Goal: Task Accomplishment & Management: Complete application form

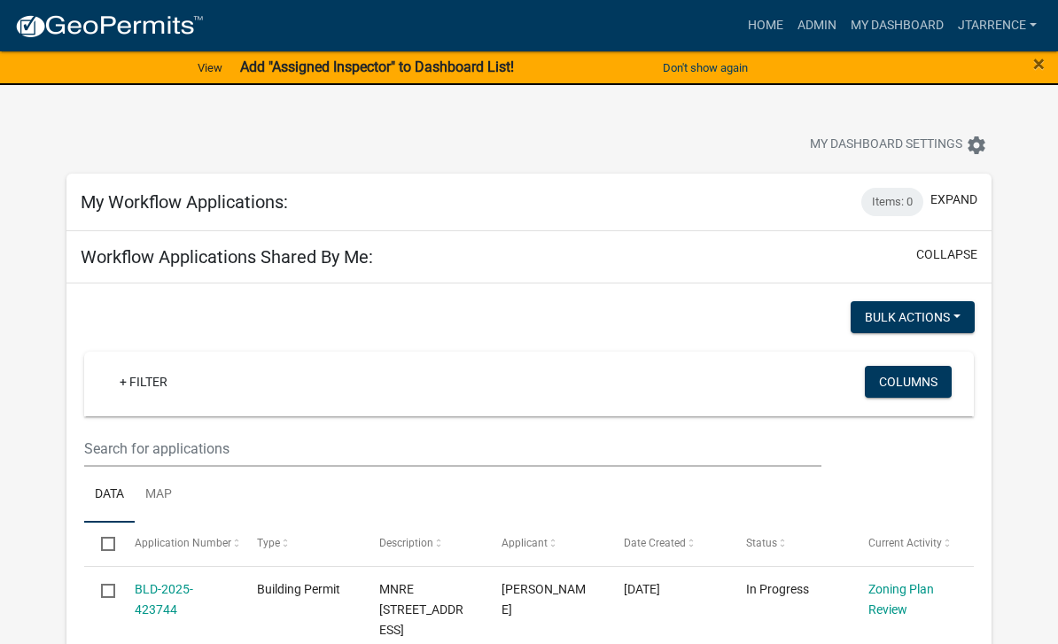
select select "3: 100"
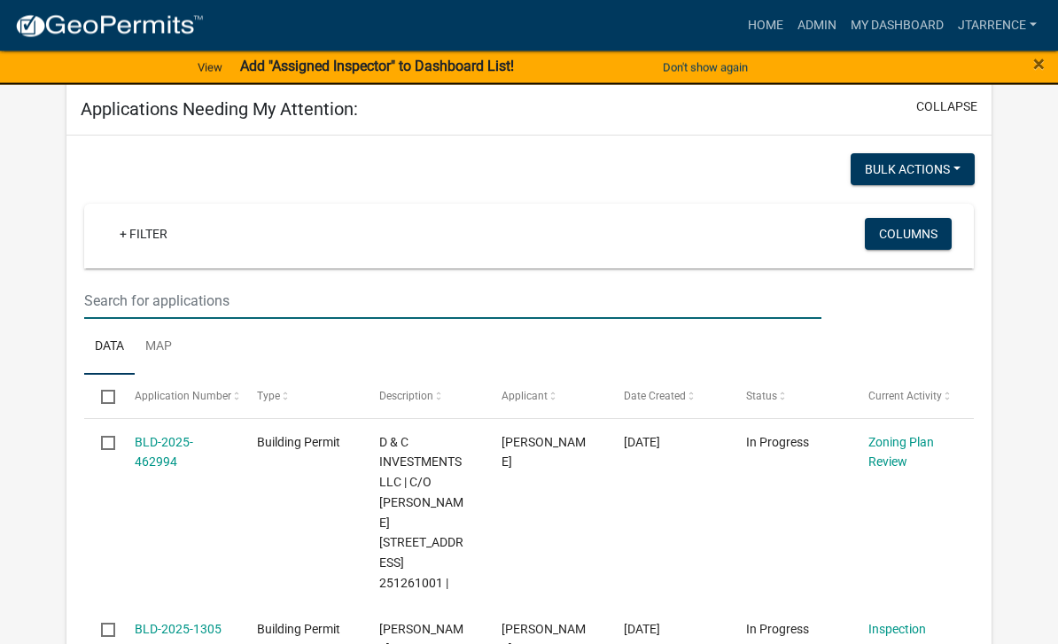
click at [209, 283] on input "text" at bounding box center [452, 301] width 737 height 36
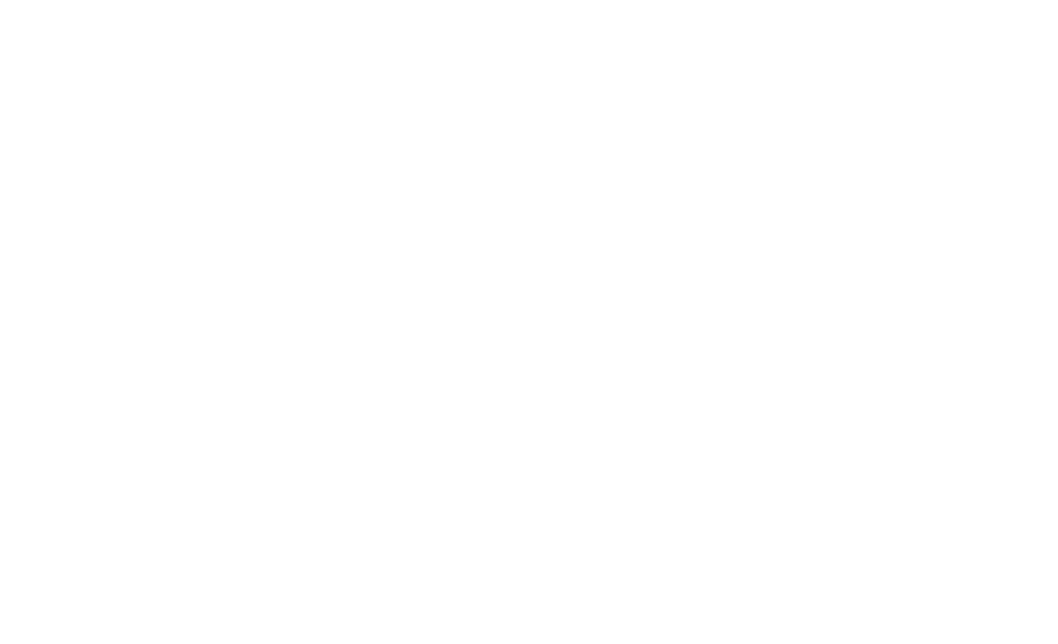
scroll to position [858, 0]
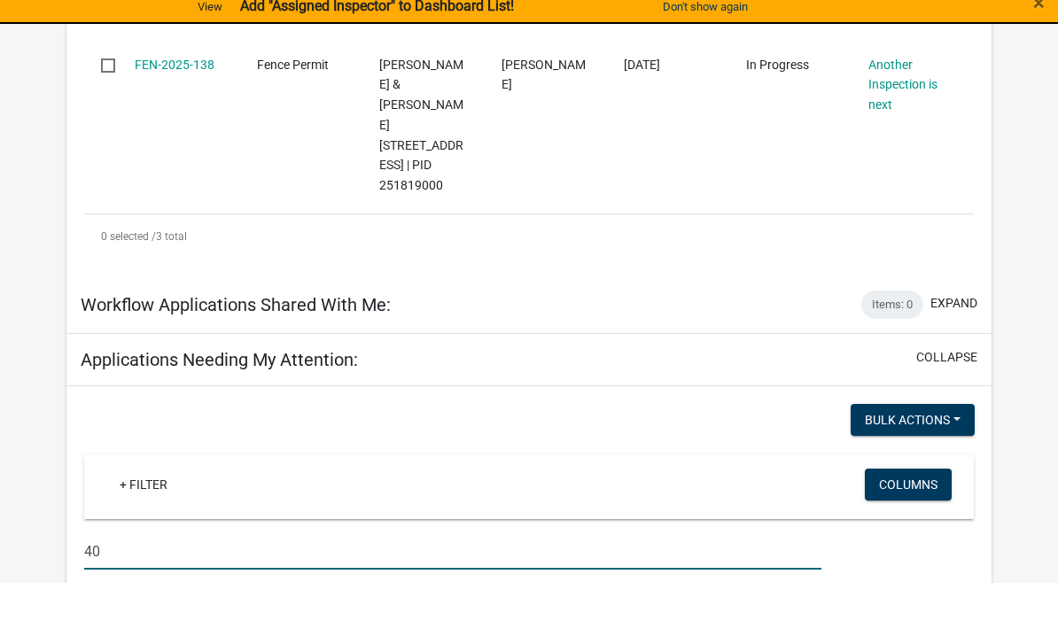
type input "4"
select select "3: 100"
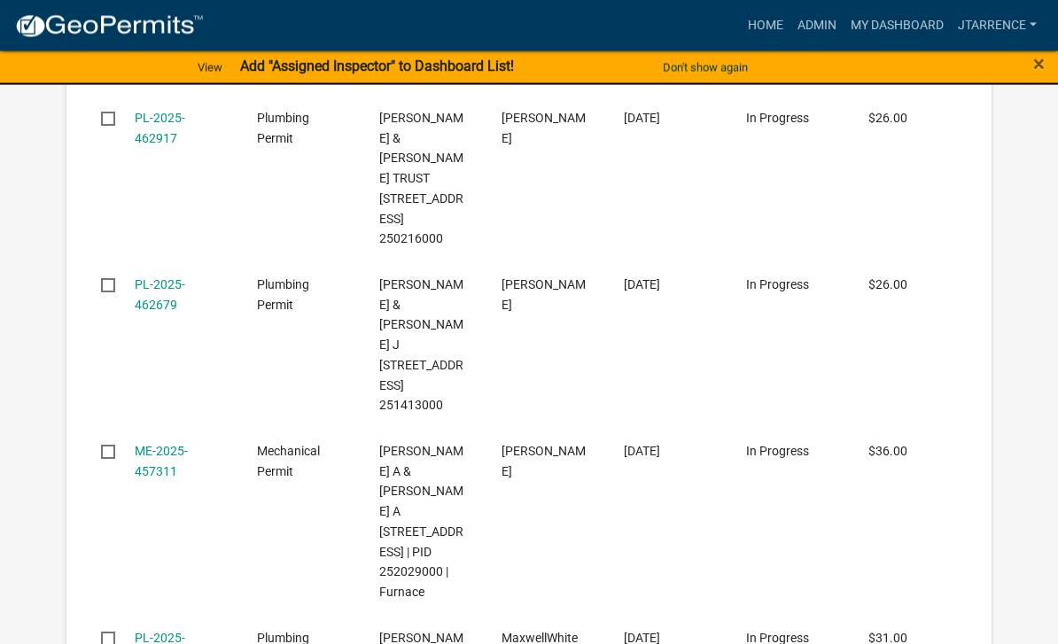
scroll to position [19442, 0]
click at [173, 631] on link "PL-2025-452709" at bounding box center [160, 648] width 50 height 35
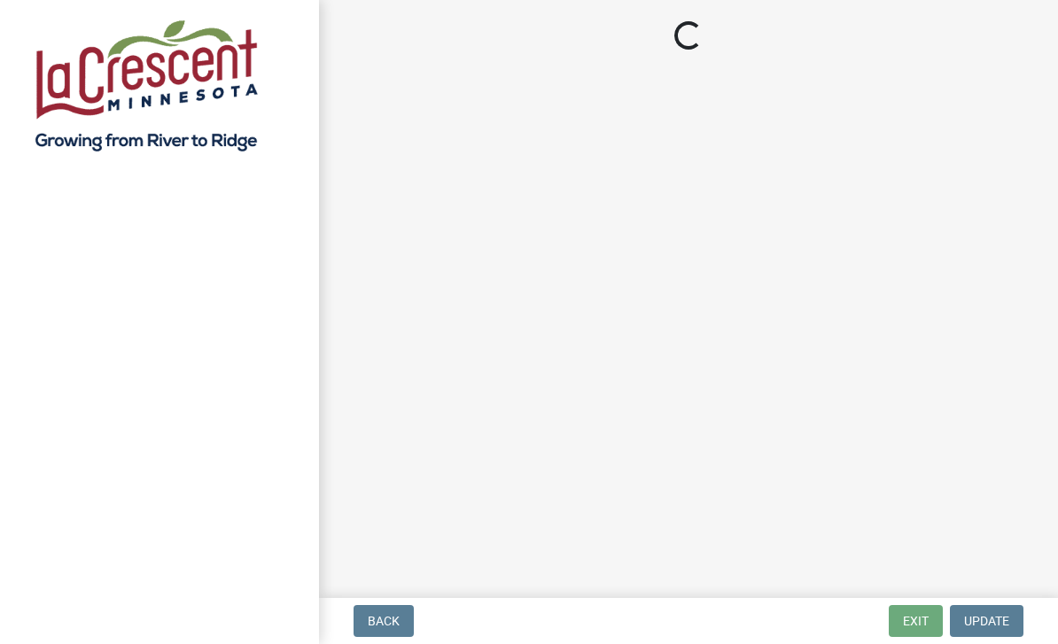
select select "3: 3"
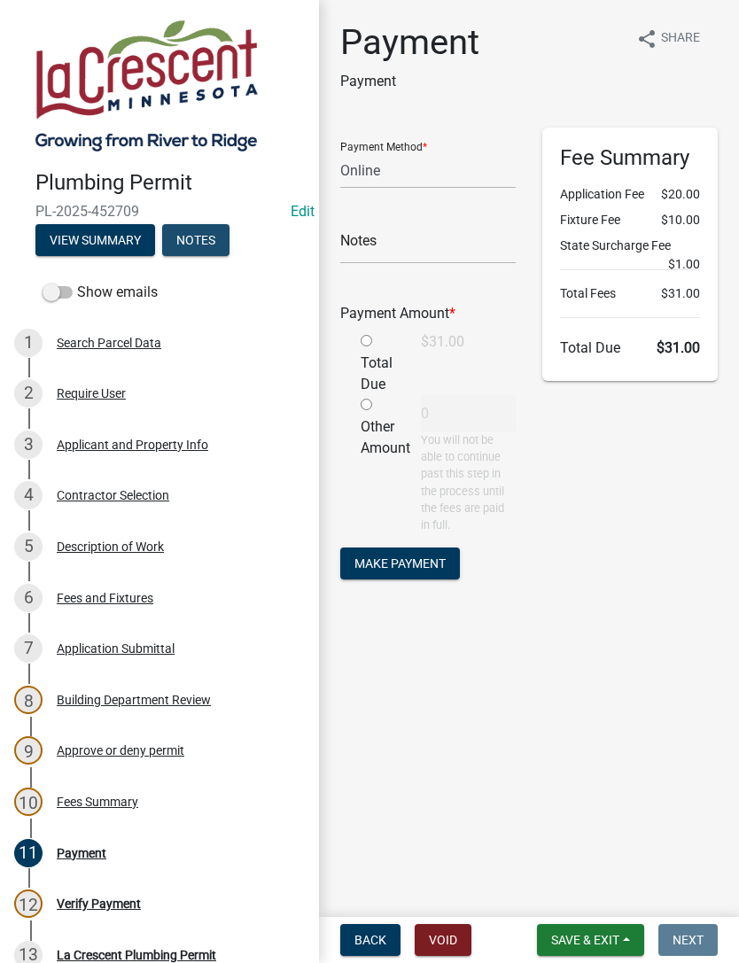
click at [190, 235] on button "Notes" at bounding box center [195, 240] width 67 height 32
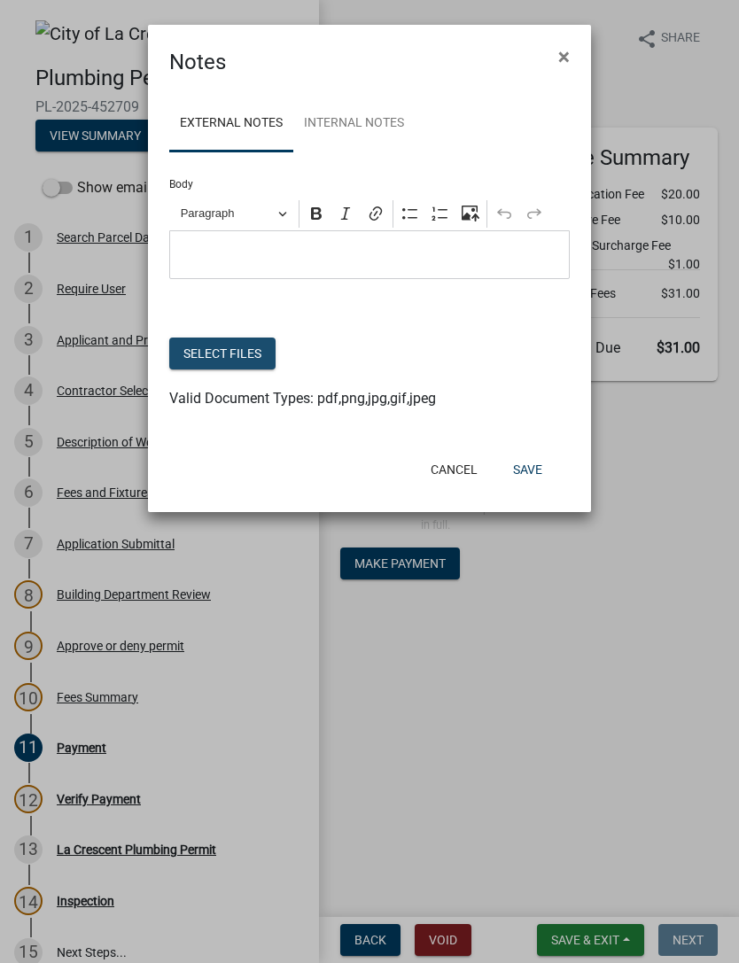
click at [259, 356] on button "Select files" at bounding box center [222, 354] width 106 height 32
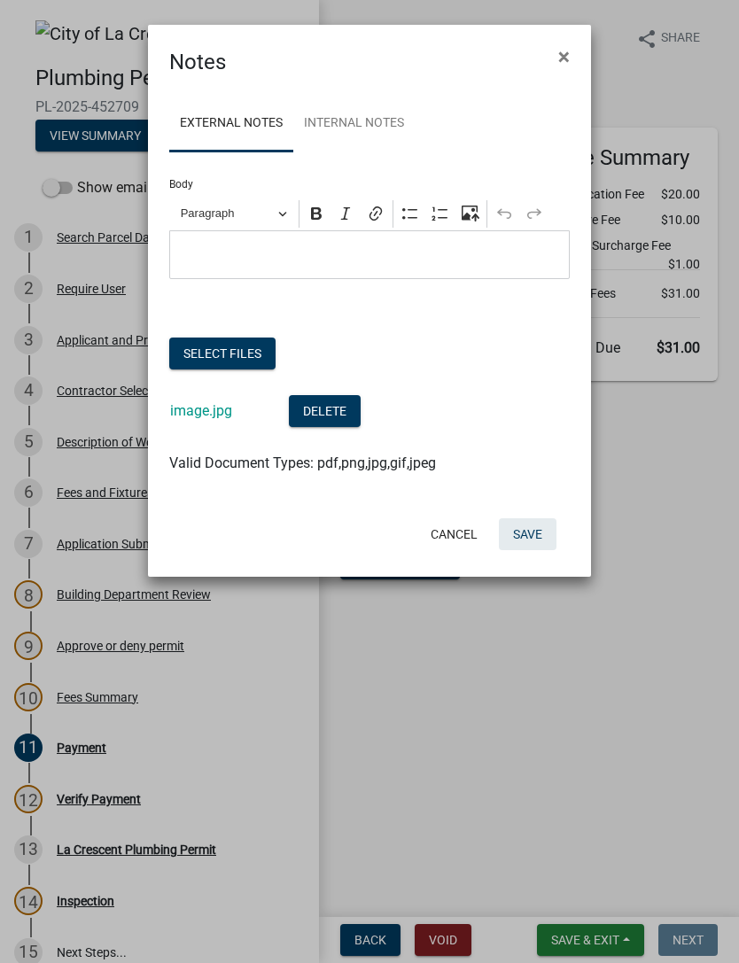
click at [528, 537] on button "Save" at bounding box center [528, 534] width 58 height 32
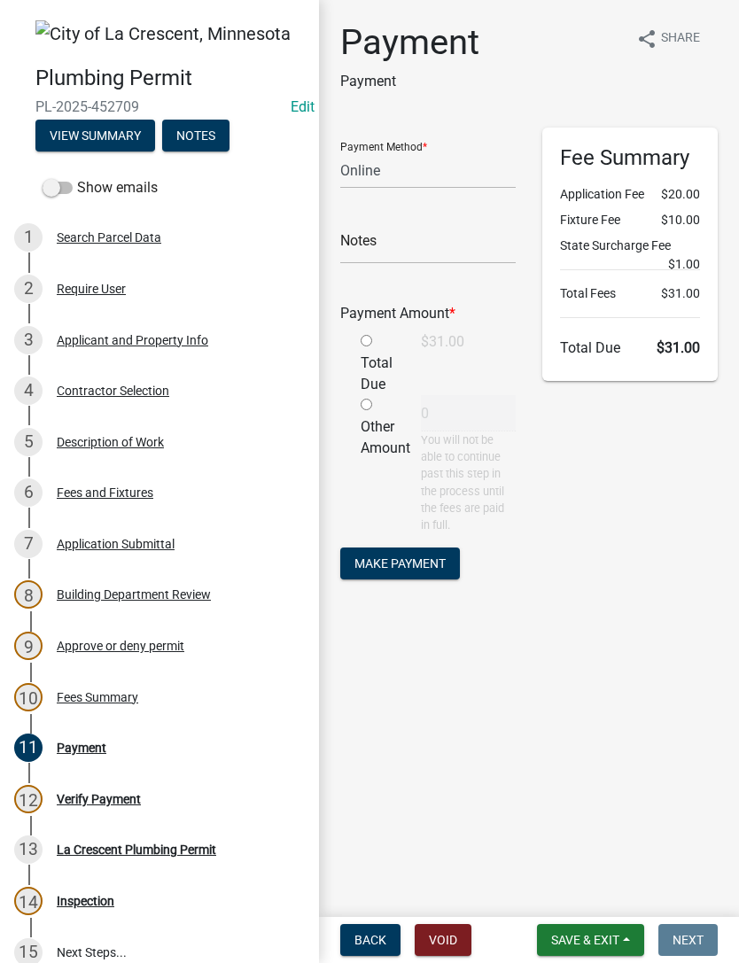
click at [607, 643] on span "Save & Exit" at bounding box center [585, 940] width 68 height 14
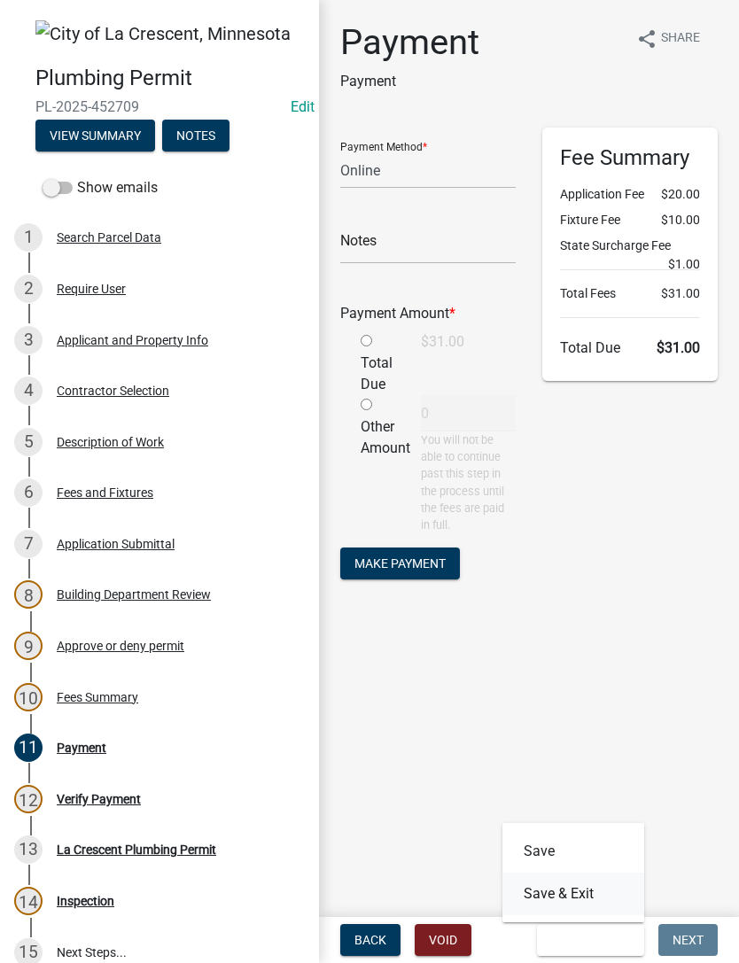
click at [582, 643] on button "Save & Exit" at bounding box center [573, 894] width 142 height 43
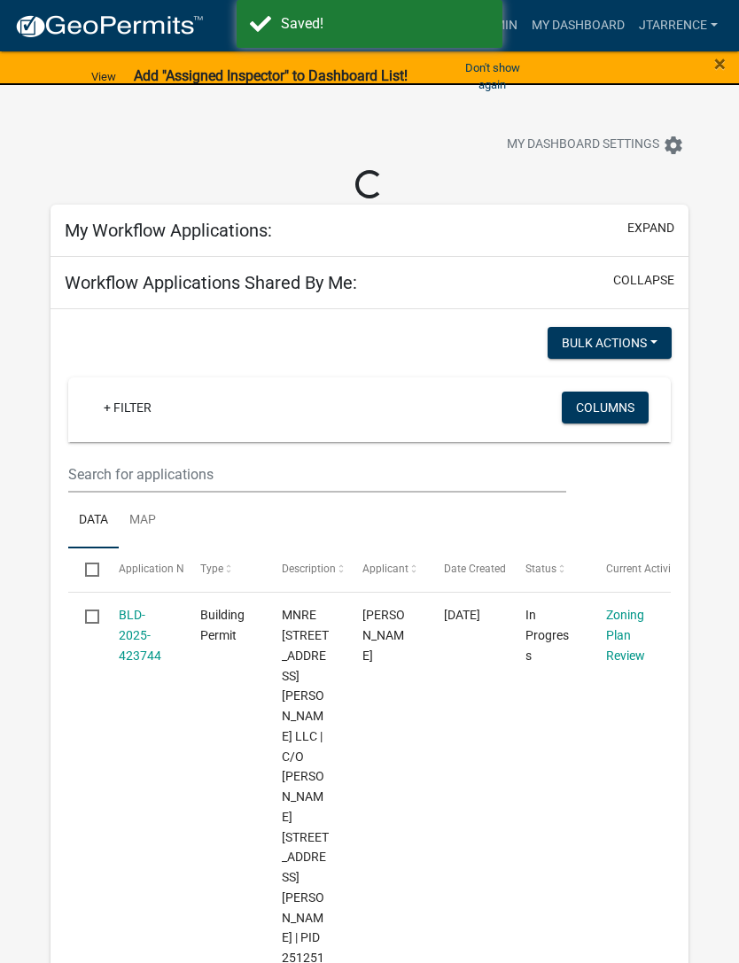
select select "3: 100"
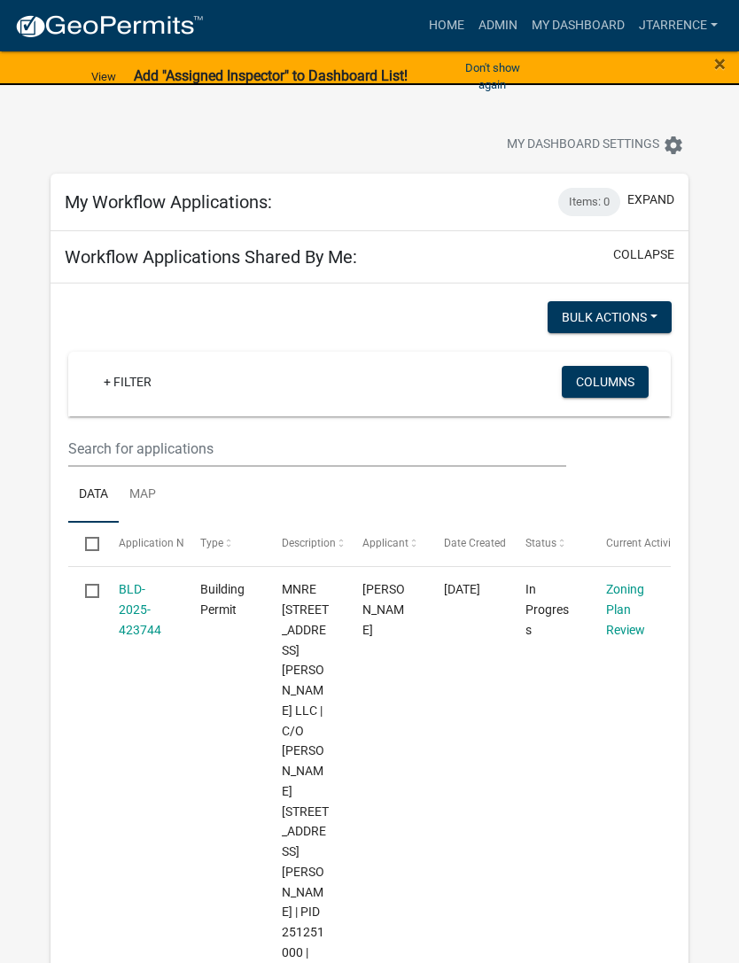
click at [20, 81] on div at bounding box center [30, 77] width 61 height 54
